Goal: Communication & Community: Ask a question

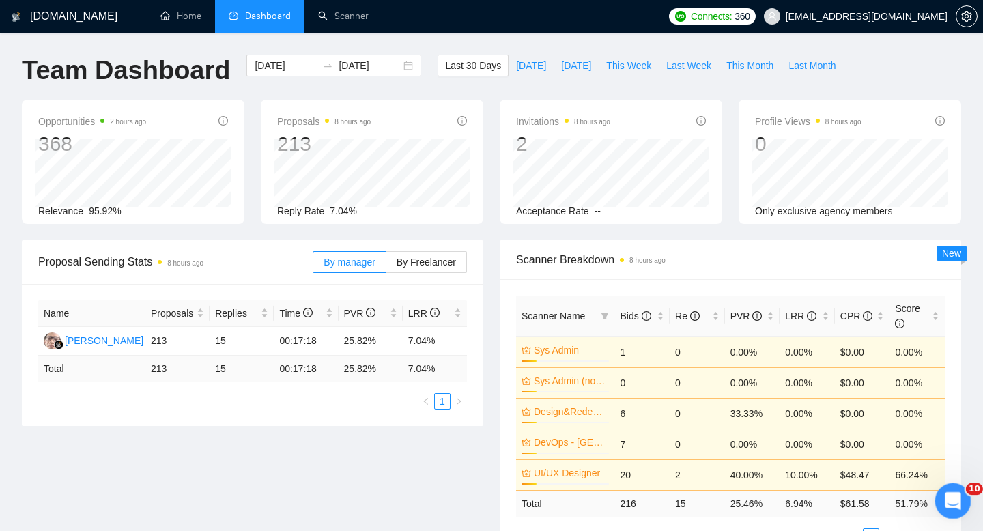
click at [951, 496] on icon "Open Intercom Messenger" at bounding box center [951, 499] width 23 height 23
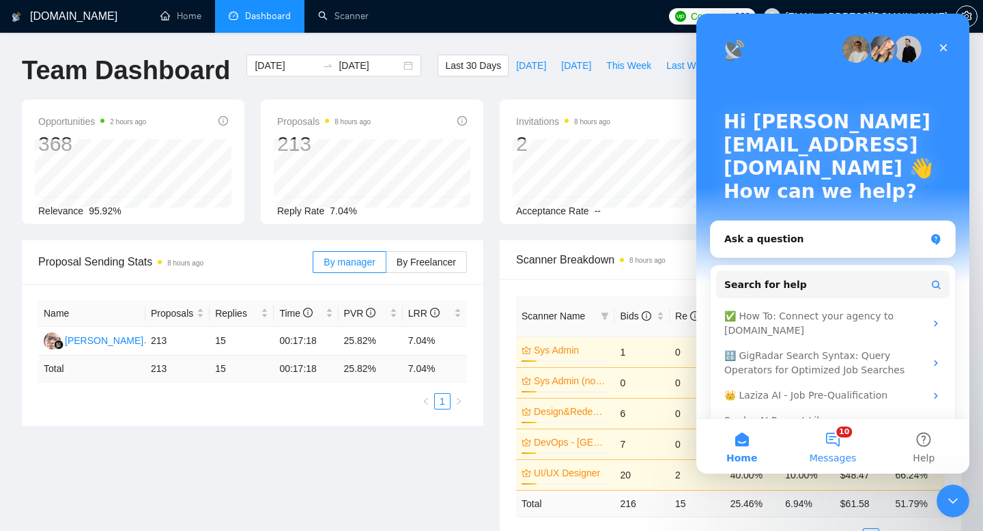
click at [829, 436] on button "10 Messages" at bounding box center [832, 446] width 91 height 55
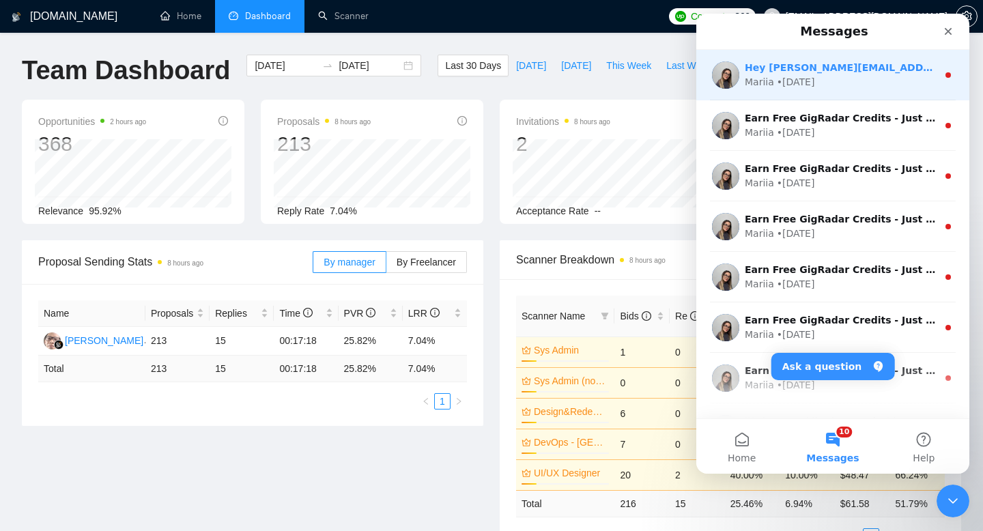
click at [856, 91] on div "Hey [PERSON_NAME][EMAIL_ADDRESS][DOMAIN_NAME], Looks like your Upwork agency In…" at bounding box center [832, 75] width 273 height 51
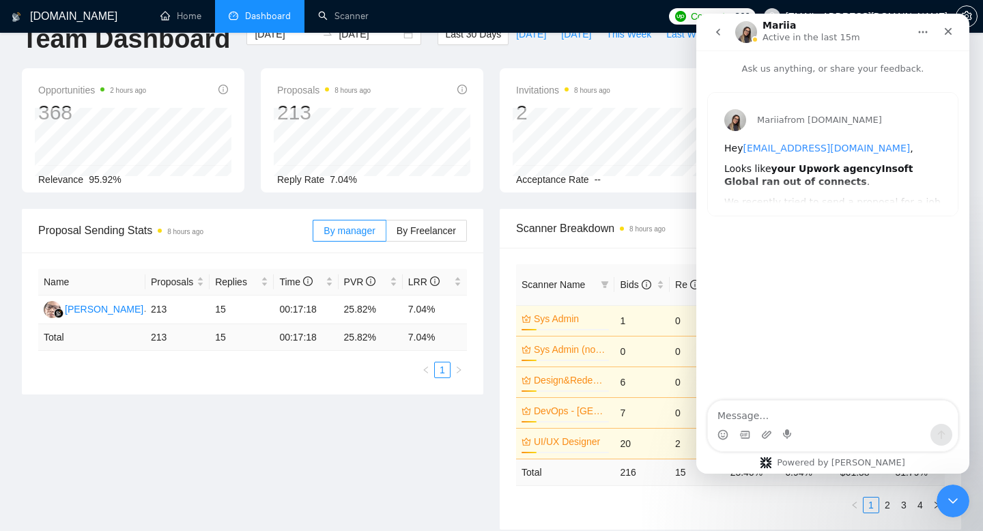
scroll to position [33, 0]
click at [942, 38] on div "Close" at bounding box center [948, 31] width 25 height 25
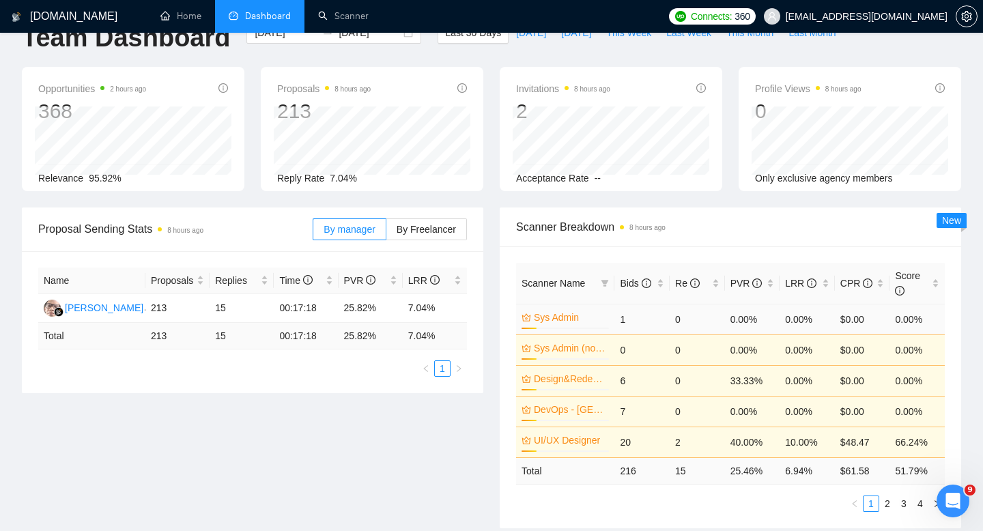
scroll to position [0, 0]
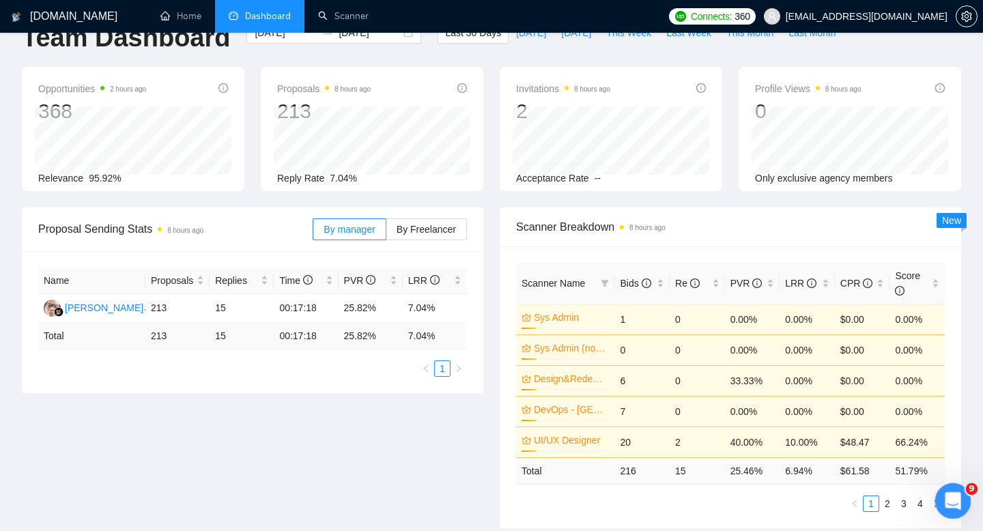
click at [946, 496] on icon "Open Intercom Messenger" at bounding box center [951, 499] width 23 height 23
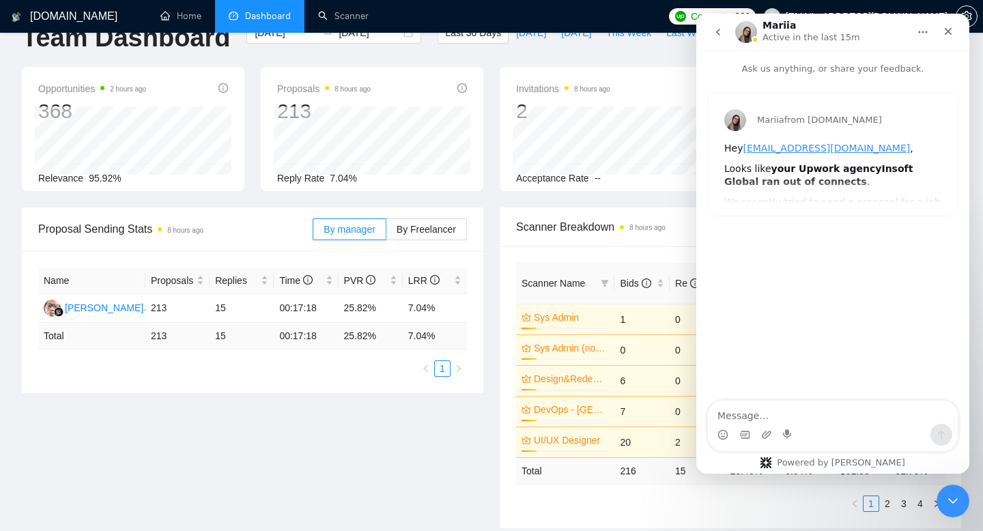
click at [722, 29] on icon "go back" at bounding box center [718, 32] width 11 height 11
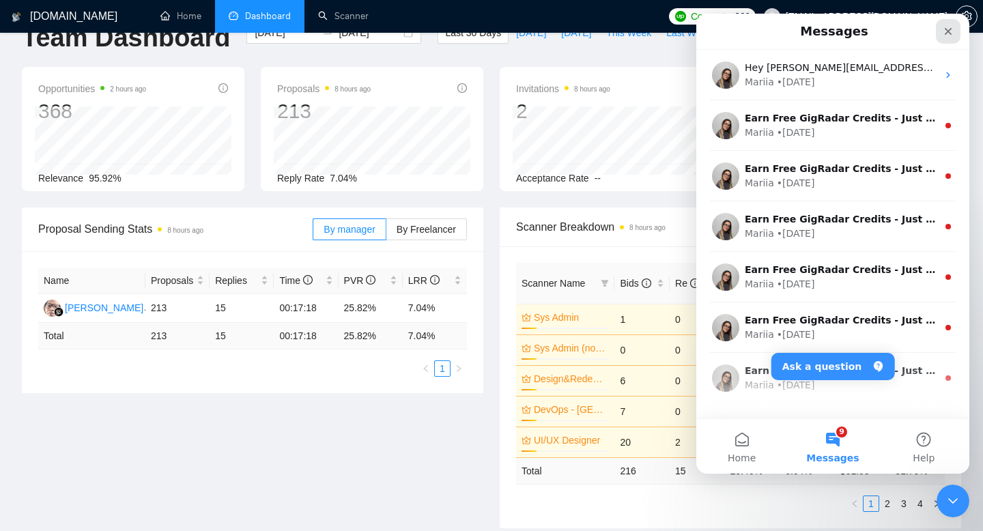
click at [945, 31] on icon "Close" at bounding box center [948, 31] width 11 height 11
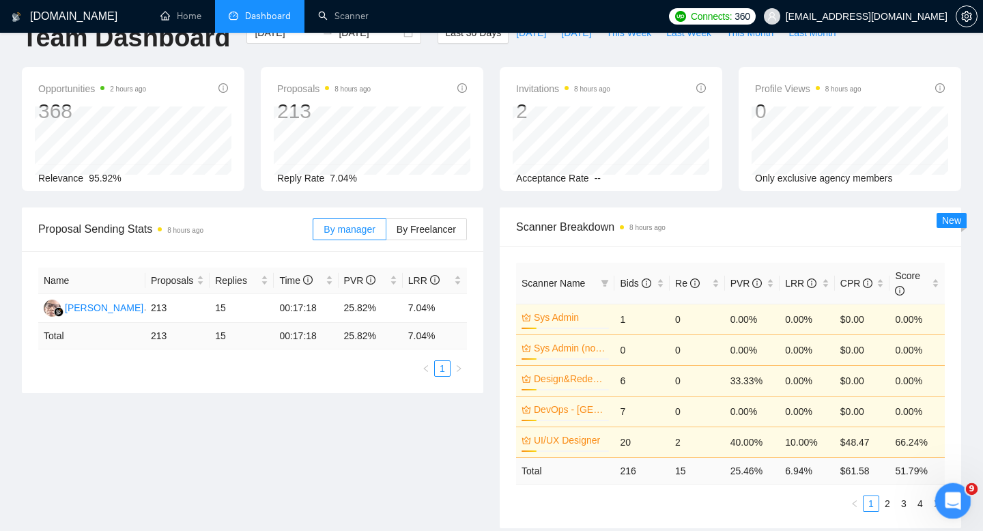
click at [946, 498] on icon "Open Intercom Messenger" at bounding box center [951, 499] width 23 height 23
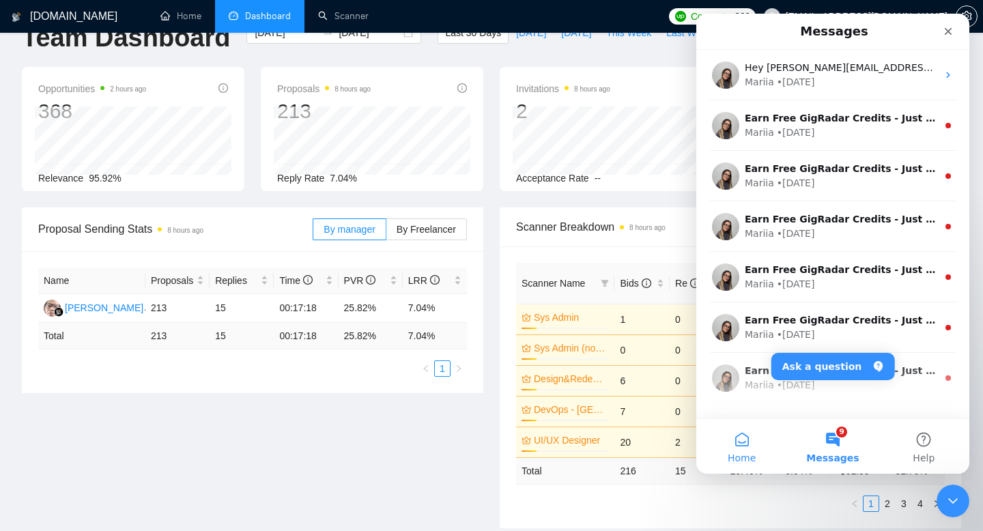
click at [743, 455] on span "Home" at bounding box center [742, 458] width 28 height 10
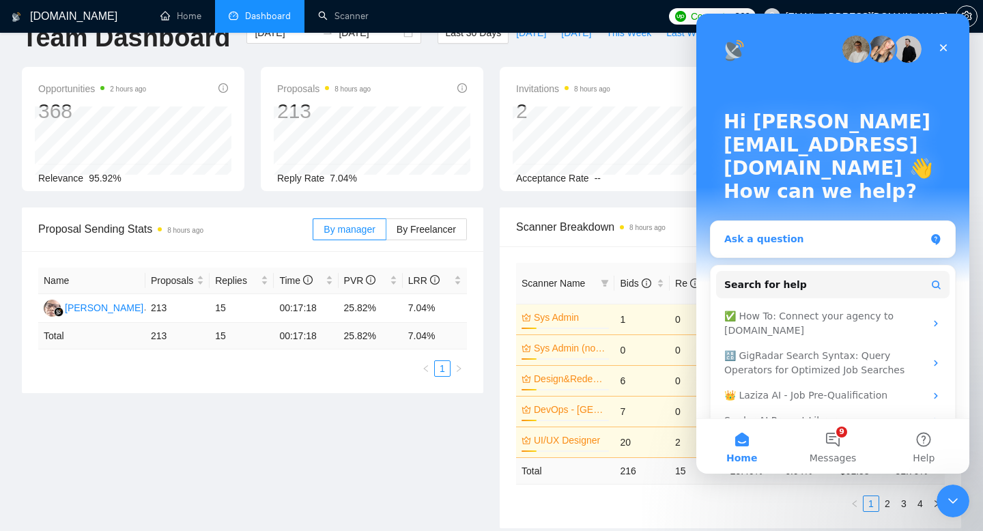
click at [821, 232] on div "Ask a question" at bounding box center [824, 239] width 201 height 14
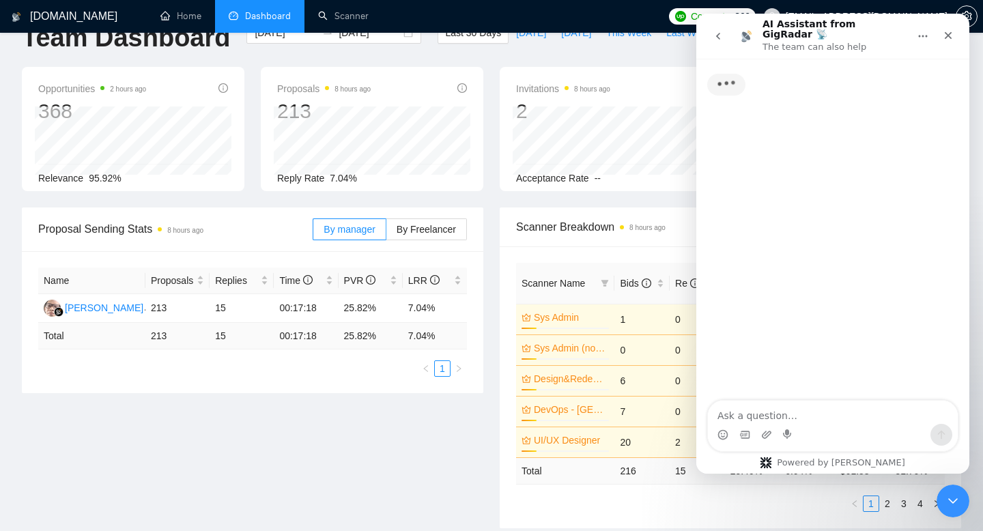
click at [754, 412] on textarea "Ask a question…" at bounding box center [833, 412] width 250 height 23
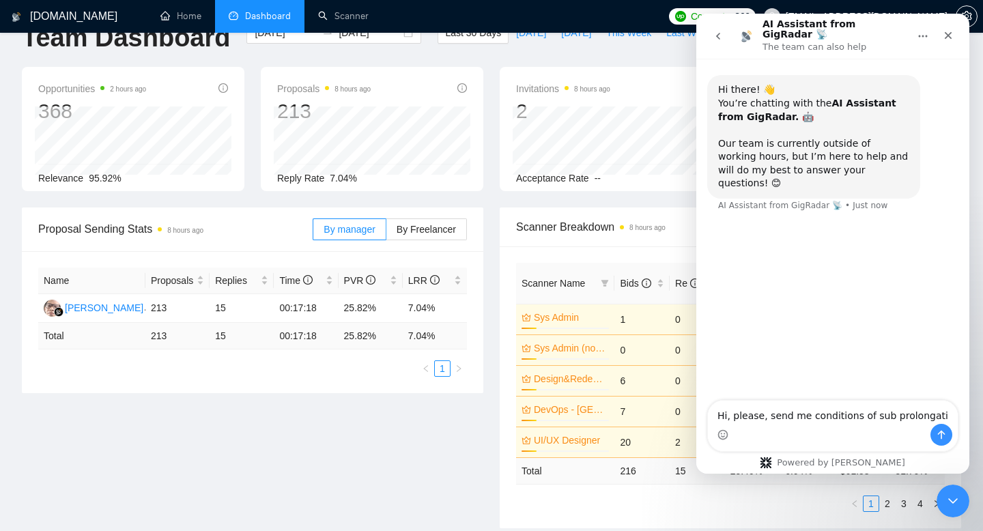
type textarea "Hi, please, send me conditions of sub prolongatio"
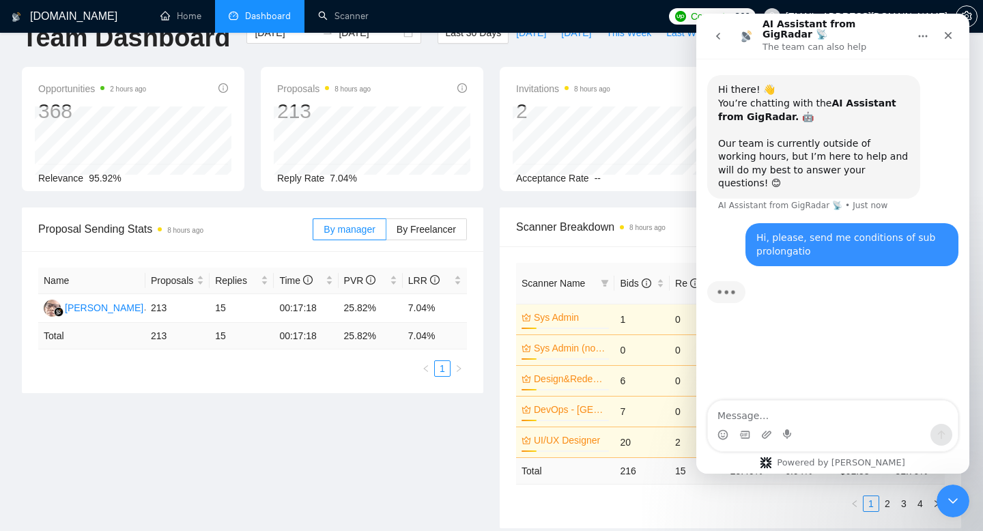
click at [748, 408] on textarea "Message…" at bounding box center [833, 412] width 250 height 23
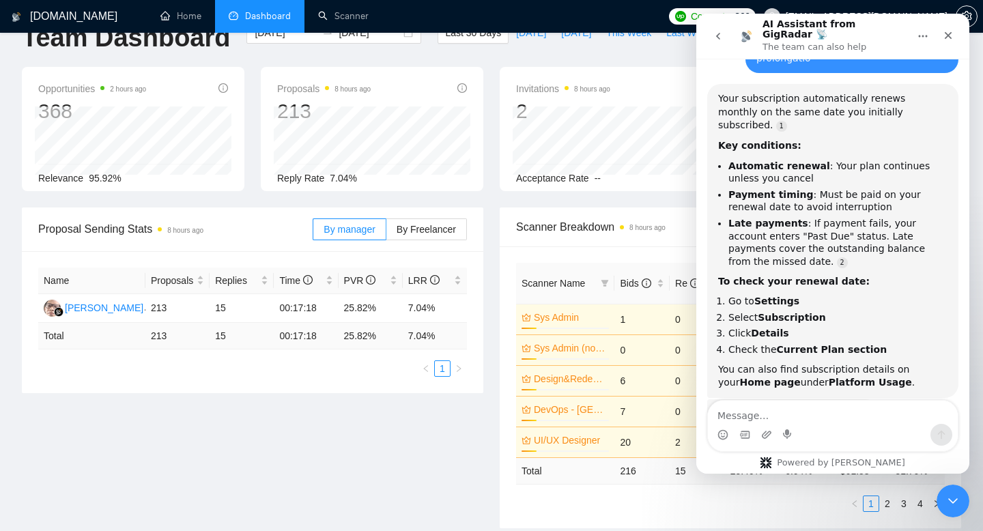
scroll to position [180, 0]
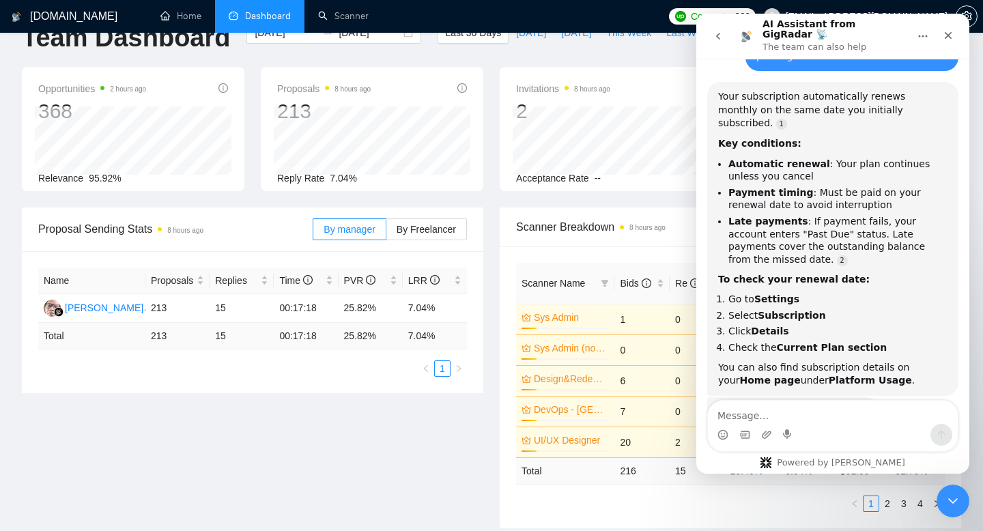
click at [754, 417] on textarea "Message…" at bounding box center [833, 412] width 250 height 23
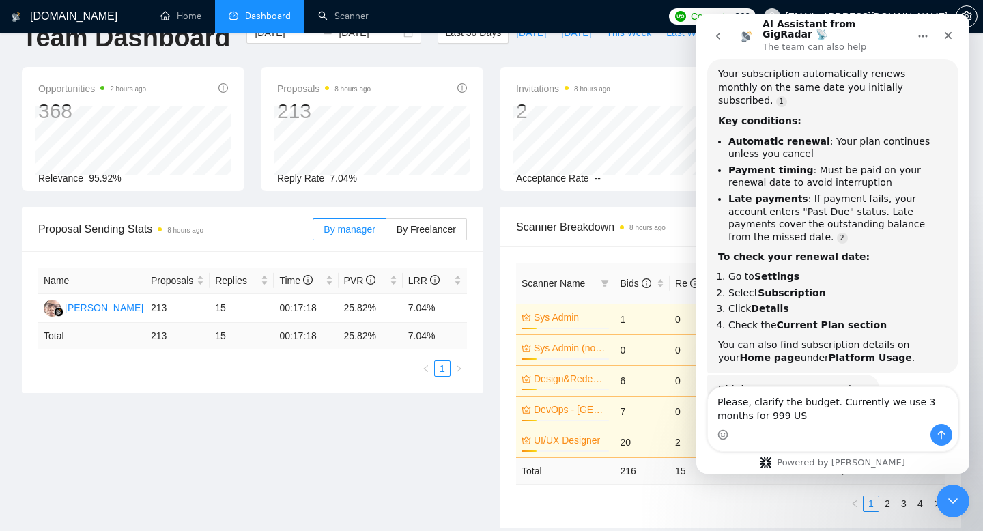
type textarea "Please, clarify the budget. Currently we use 3 months for 999 USD"
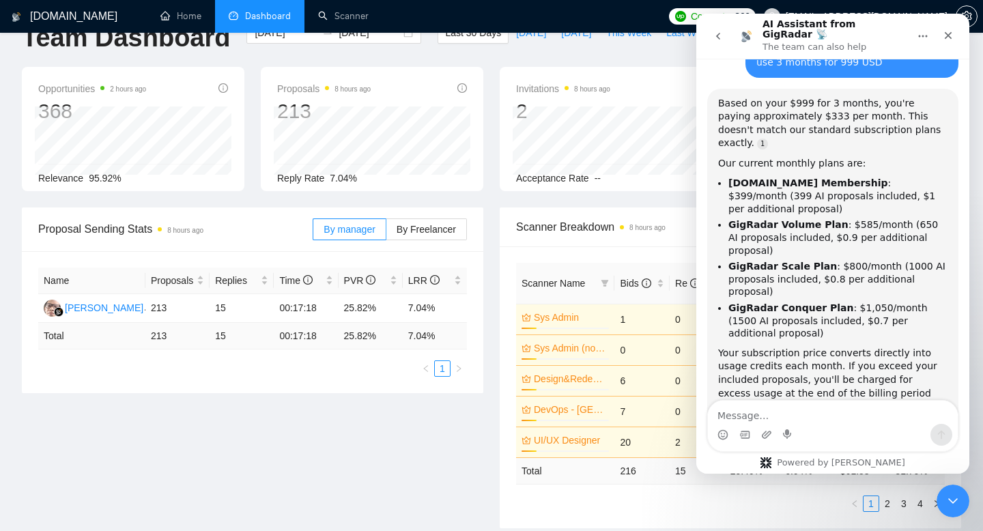
scroll to position [582, 0]
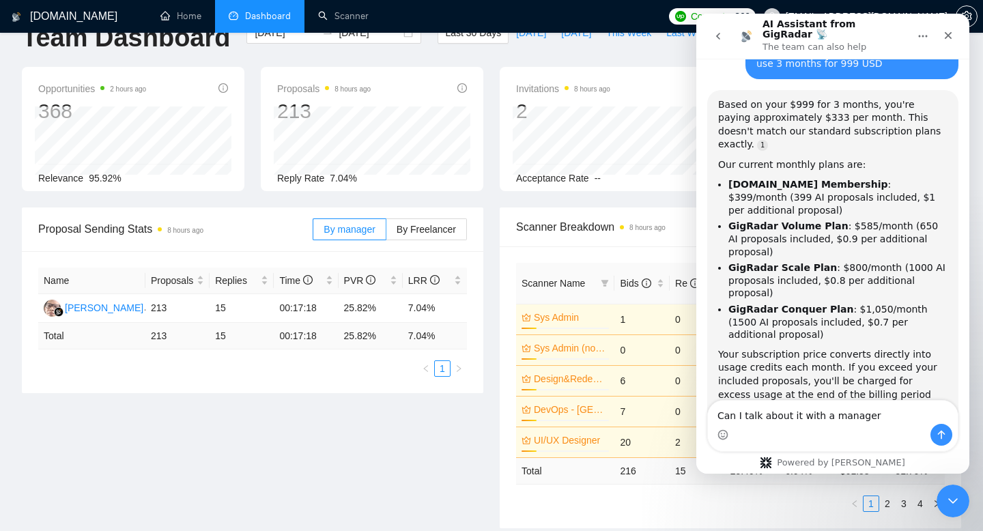
type textarea "Can I talk about it with a manager?"
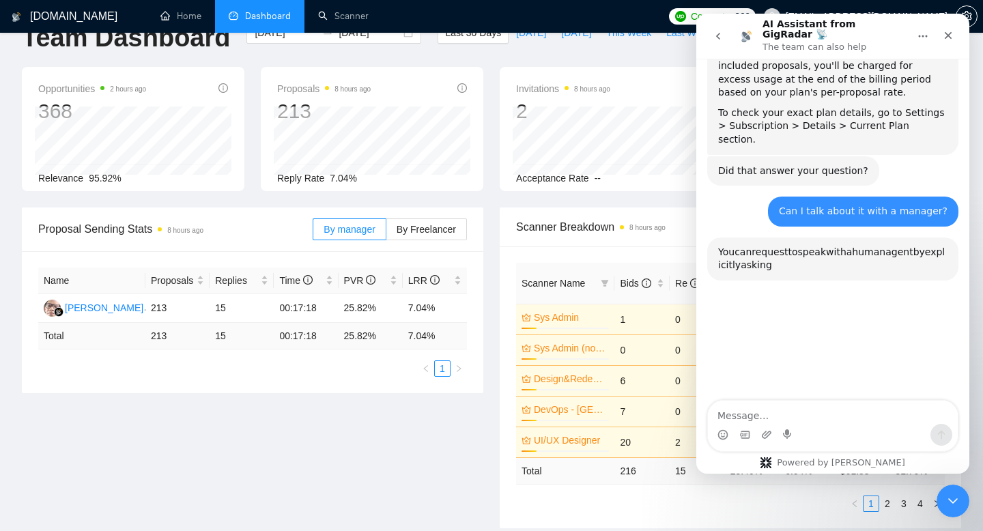
scroll to position [923, 0]
